Goal: Task Accomplishment & Management: Use online tool/utility

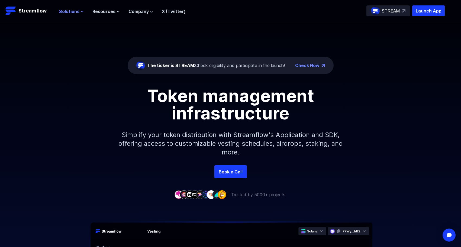
click at [75, 12] on span "Solutions" at bounding box center [69, 11] width 20 height 7
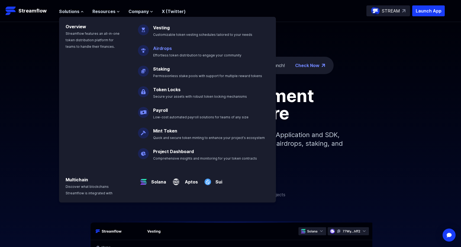
click at [162, 46] on link "Airdrops" at bounding box center [162, 48] width 19 height 5
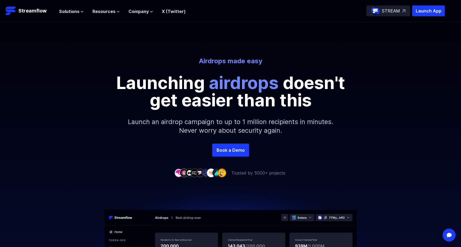
click at [295, 88] on p "Launching airdrops doesn't get easier than this" at bounding box center [231, 91] width 244 height 35
click at [71, 13] on span "Solutions" at bounding box center [69, 11] width 20 height 7
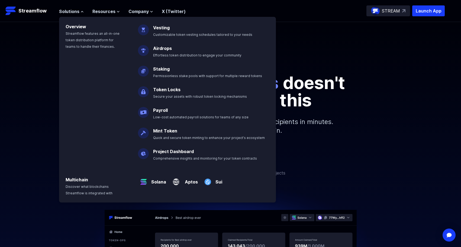
drag, startPoint x: 361, startPoint y: 83, endPoint x: 356, endPoint y: 84, distance: 4.5
click at [358, 83] on div "Airdrops made easy Launching airdrops doesn't get easier than this" at bounding box center [230, 83] width 309 height 52
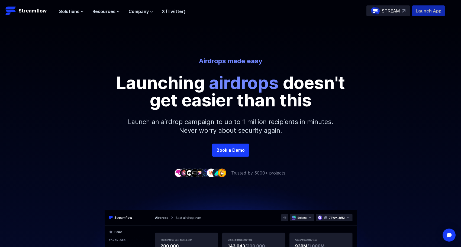
click at [424, 13] on p "Launch App" at bounding box center [428, 10] width 33 height 11
